Goal: Transaction & Acquisition: Purchase product/service

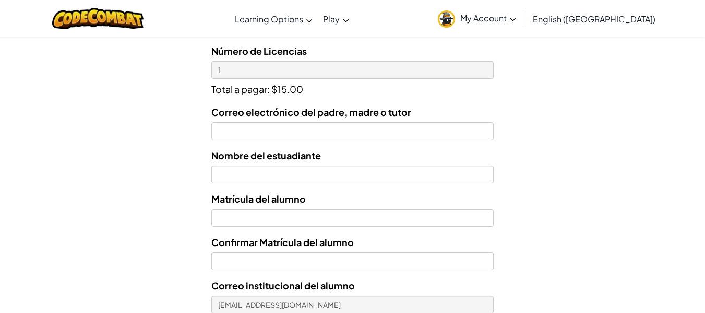
scroll to position [391, 0]
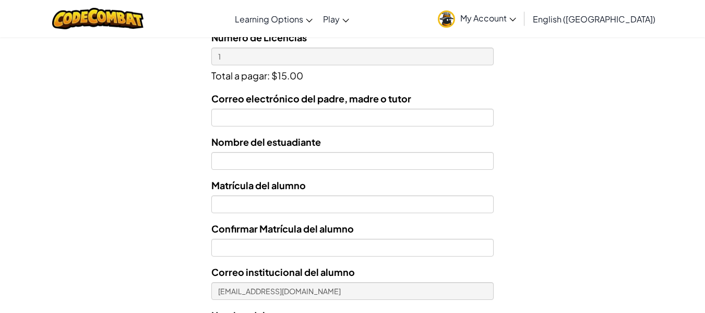
click at [286, 149] on label "Nombre del estuadiante" at bounding box center [266, 141] width 110 height 15
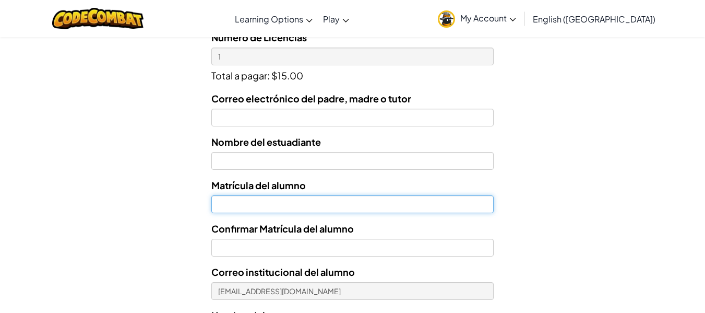
click at [286, 195] on input "Nombre del estuadiante" at bounding box center [352, 204] width 282 height 18
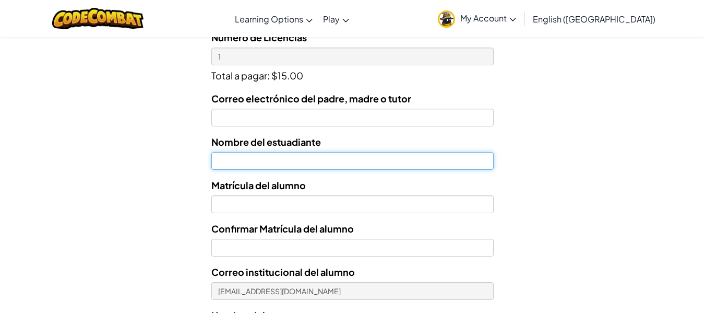
click at [289, 160] on input "text" at bounding box center [352, 161] width 282 height 18
type input "[PERSON_NAME]"
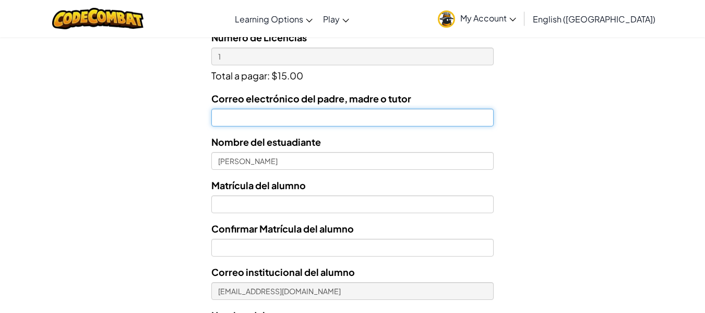
click at [315, 112] on input "Correo electrónico del padre, madre o tutor" at bounding box center [352, 118] width 282 height 18
type input "[EMAIL_ADDRESS][DOMAIN_NAME]"
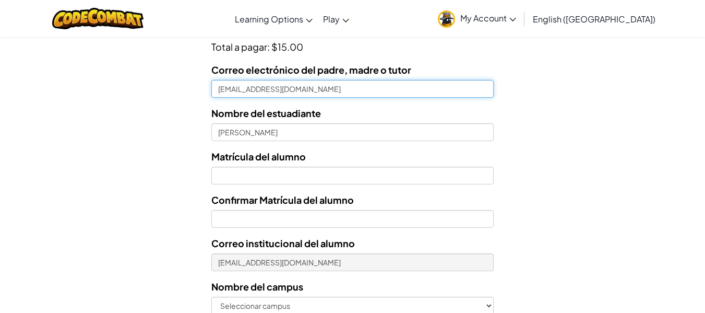
scroll to position [421, 0]
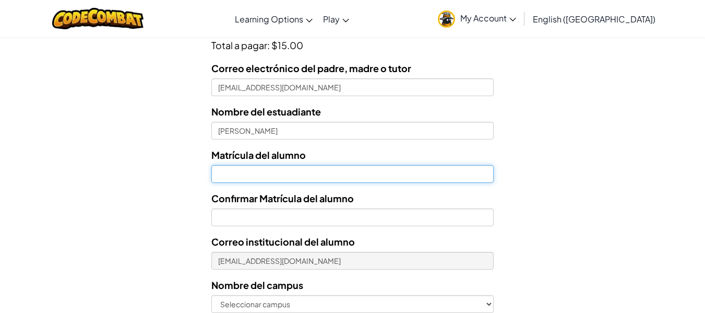
click at [336, 170] on input "Nombre del estuadiante" at bounding box center [352, 174] width 282 height 18
type input "7211801"
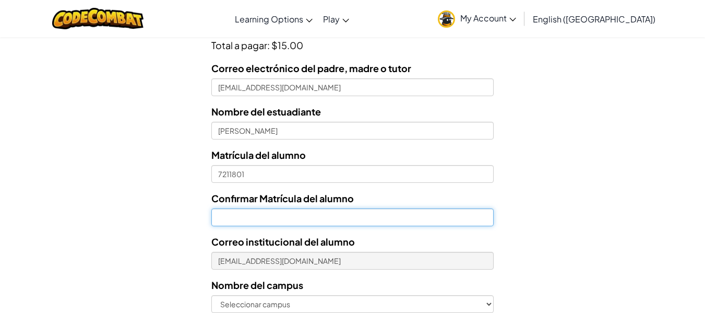
click at [282, 213] on input "Confirmar Matrícula del alumno" at bounding box center [352, 217] width 282 height 18
click at [218, 219] on input "7211801" at bounding box center [352, 217] width 282 height 18
type input "07211801"
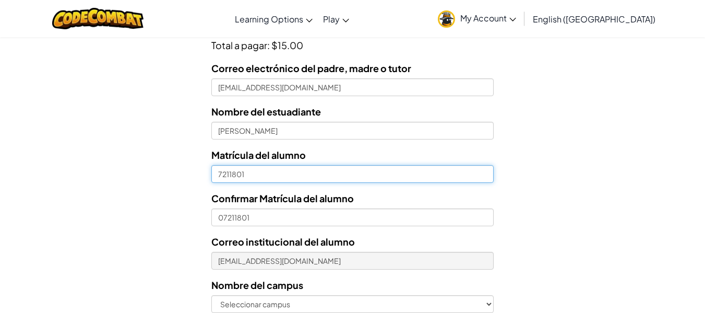
click at [217, 173] on input "7211801" at bounding box center [352, 174] width 282 height 18
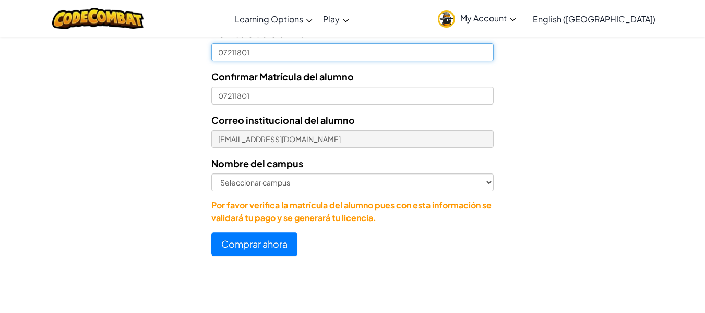
scroll to position [543, 0]
type input "07211801"
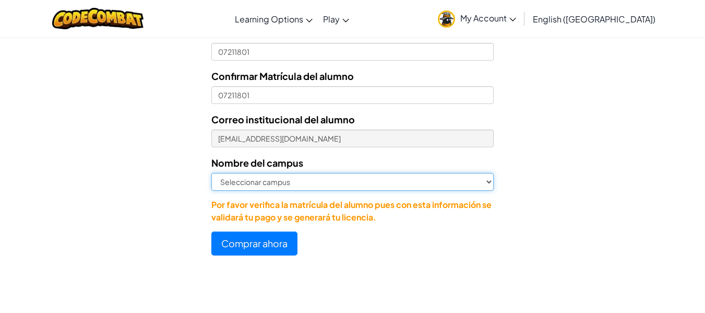
click at [274, 181] on select "Seleccionar campus [GEOGRAPHIC_DATA] Central [GEOGRAPHIC_DATA] [GEOGRAPHIC_DATA…" at bounding box center [352, 182] width 282 height 18
select select "Nuevo Laredo"
click at [211, 173] on select "Seleccionar campus [GEOGRAPHIC_DATA] Central [GEOGRAPHIC_DATA] [GEOGRAPHIC_DATA…" at bounding box center [352, 182] width 282 height 18
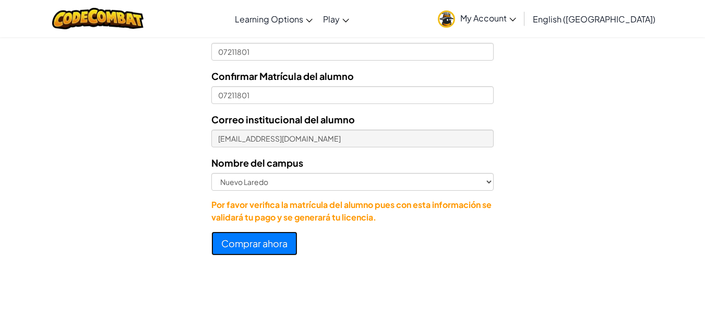
click at [251, 251] on button "Comprar ahora" at bounding box center [254, 243] width 86 height 24
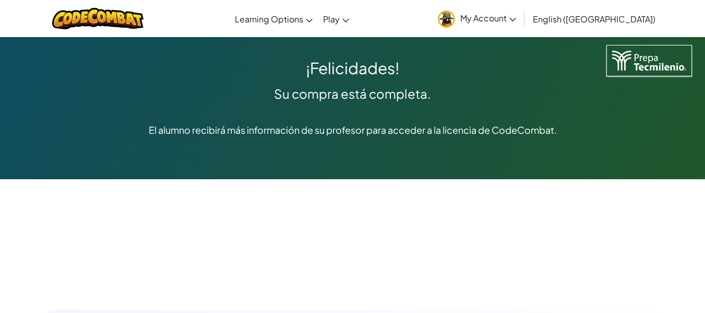
scroll to position [11, 0]
